Goal: Task Accomplishment & Management: Use online tool/utility

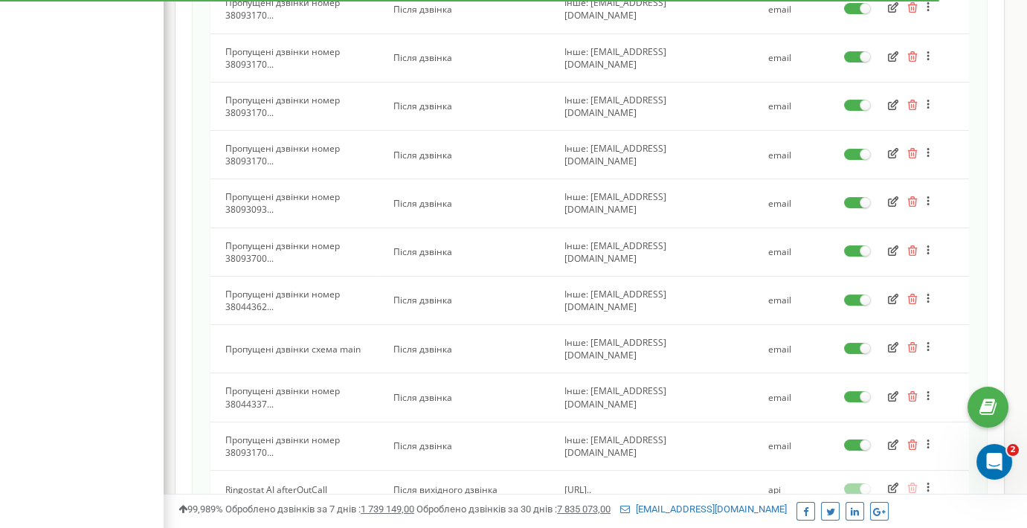
scroll to position [830, 0]
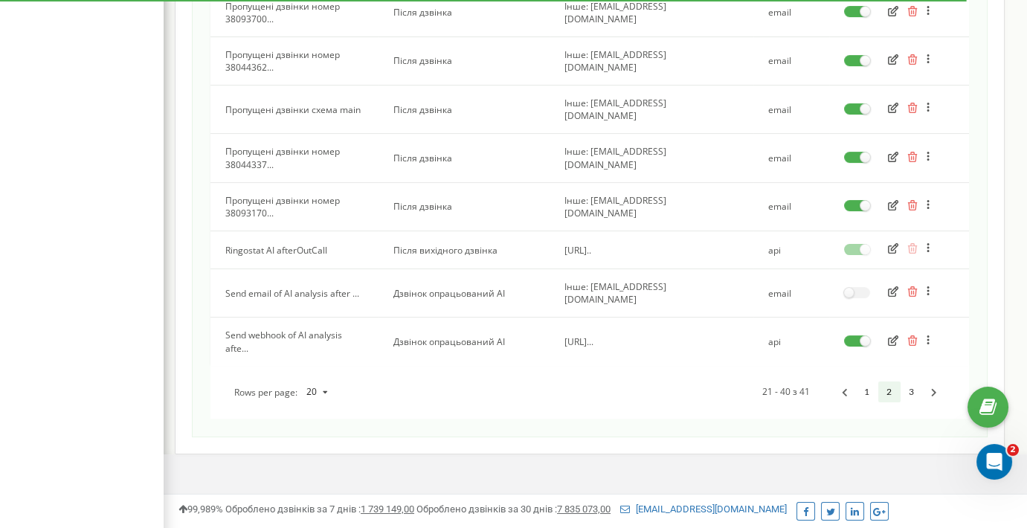
click at [890, 335] on icon "button" at bounding box center [893, 340] width 10 height 10
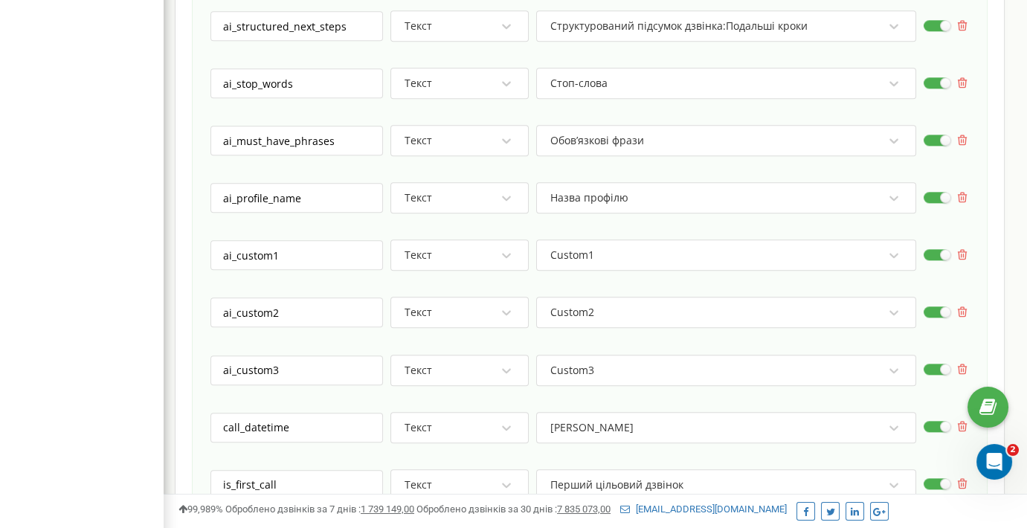
scroll to position [3966, 0]
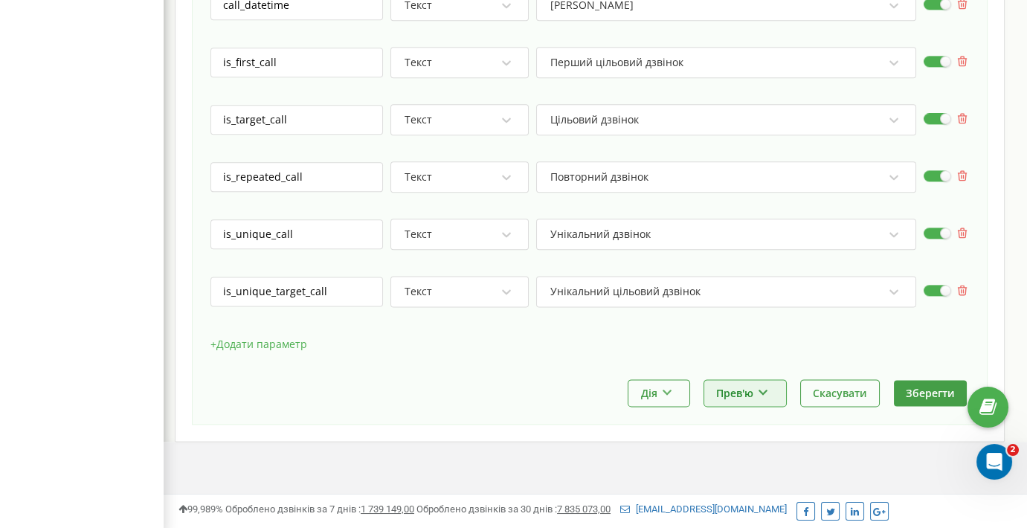
click at [773, 387] on button "Прев'ю" at bounding box center [745, 393] width 82 height 26
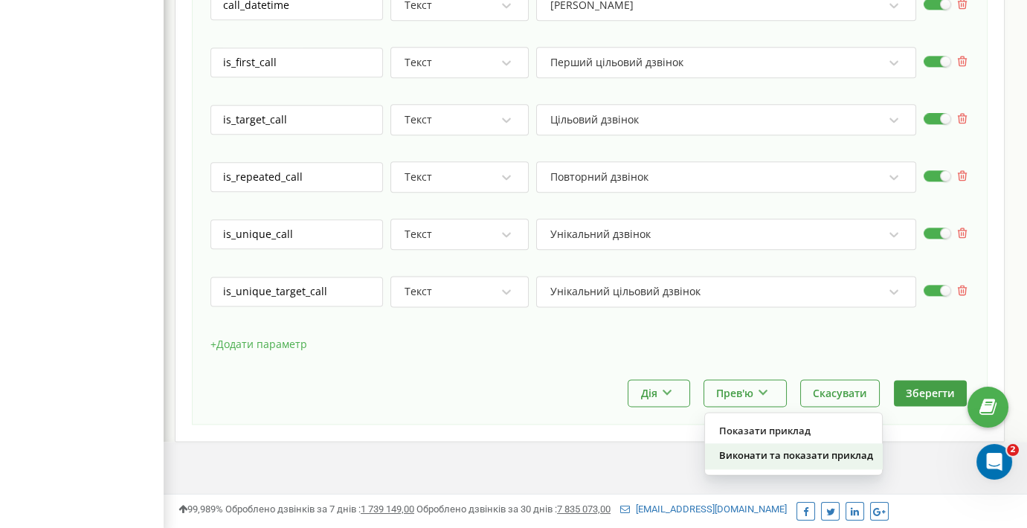
click at [797, 445] on div "Виконати та показати приклад" at bounding box center [793, 455] width 177 height 25
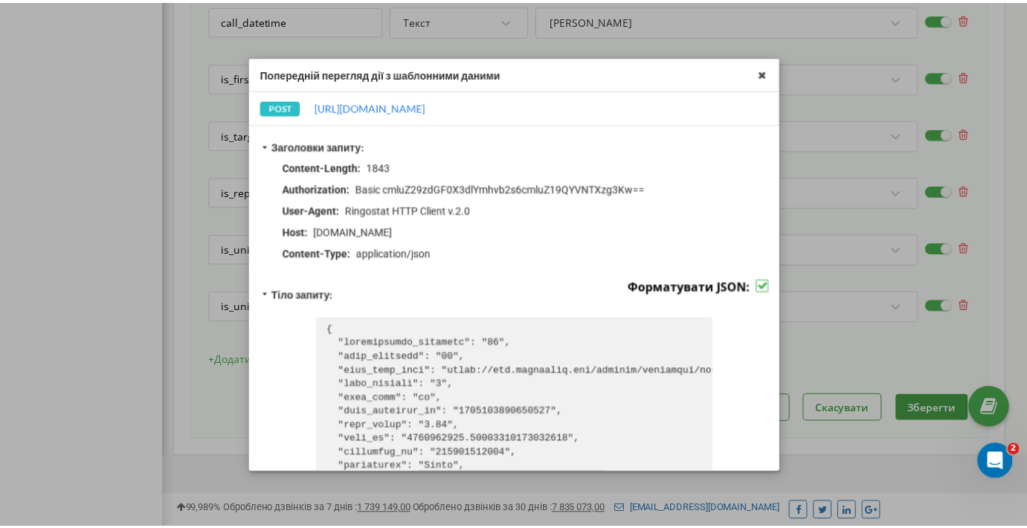
scroll to position [873, 0]
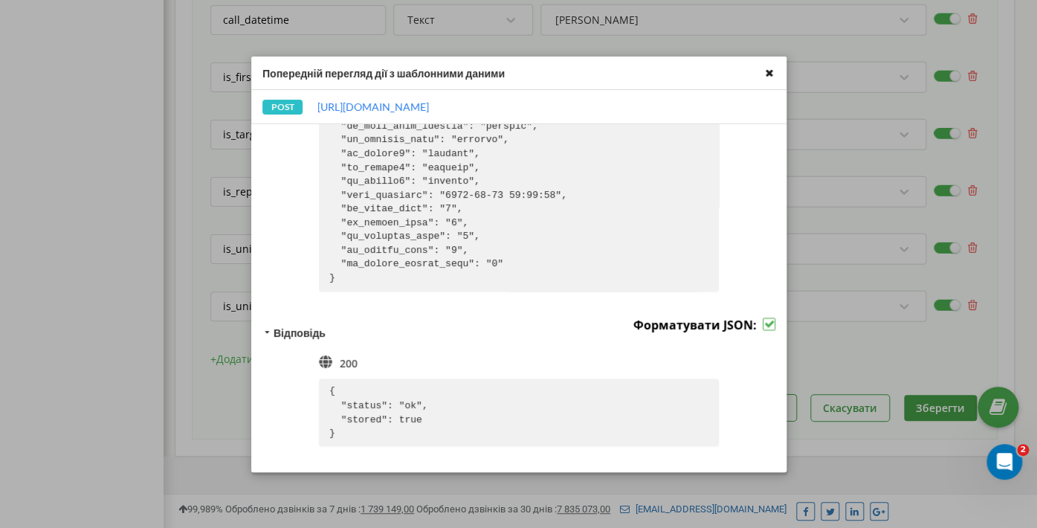
click at [772, 74] on icon at bounding box center [769, 72] width 17 height 17
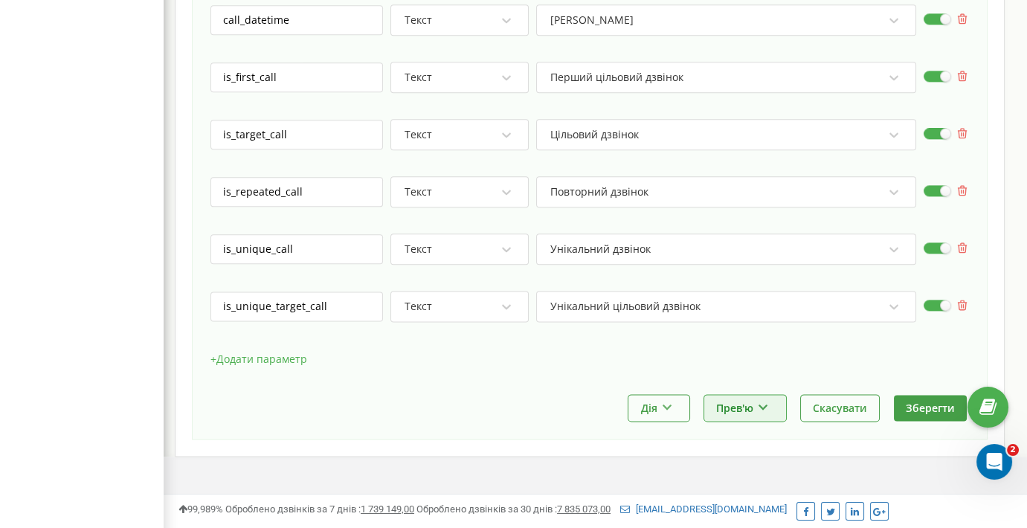
click at [764, 401] on icon at bounding box center [763, 405] width 13 height 9
click at [769, 352] on div "+ Додати параметр" at bounding box center [589, 366] width 759 height 37
click at [930, 396] on button "Зберегти" at bounding box center [930, 408] width 73 height 26
